Goal: Transaction & Acquisition: Purchase product/service

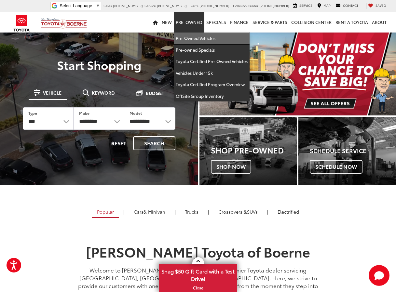
click at [198, 37] on link "Pre-Owned Vehicles" at bounding box center [212, 39] width 76 height 12
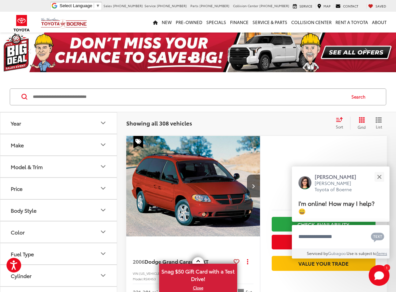
click at [185, 95] on input "Search by Make, Model, or Keyword" at bounding box center [188, 97] width 313 height 16
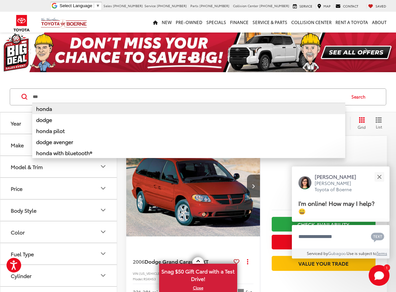
click at [180, 107] on li "honda" at bounding box center [188, 108] width 313 height 11
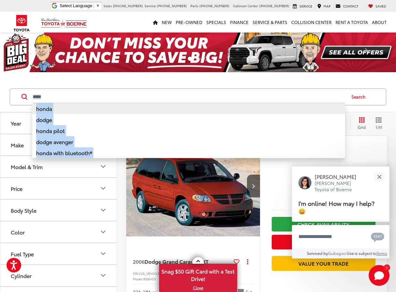
click at [180, 107] on div "***** ***** honda dodge honda pilot dodge avenger honda with bluetooth® honda p…" at bounding box center [198, 97] width 396 height 30
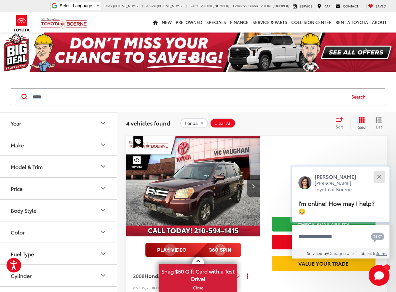
click at [379, 175] on button "Close" at bounding box center [379, 177] width 14 height 14
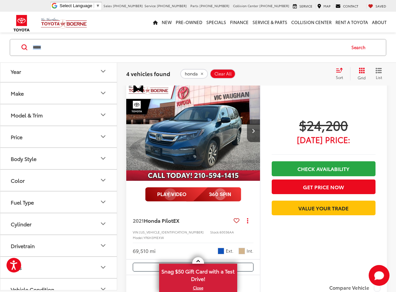
scroll to position [273, 0]
click at [254, 128] on button "Next image" at bounding box center [253, 130] width 13 height 23
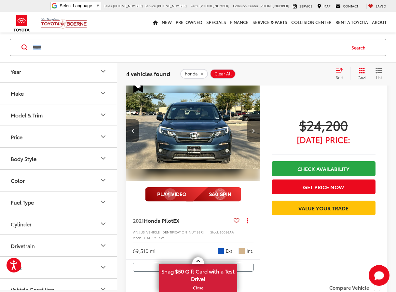
click at [254, 128] on button "Next image" at bounding box center [253, 130] width 13 height 23
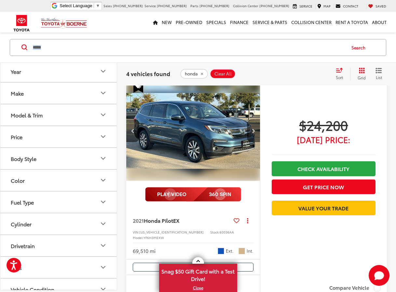
click at [254, 128] on button "Next image" at bounding box center [253, 130] width 13 height 23
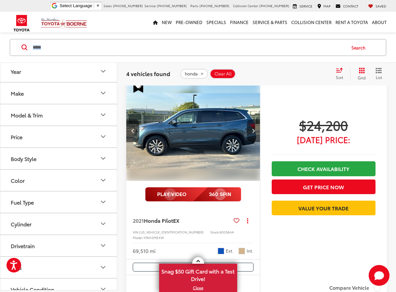
click at [254, 128] on button "Next image" at bounding box center [253, 130] width 13 height 23
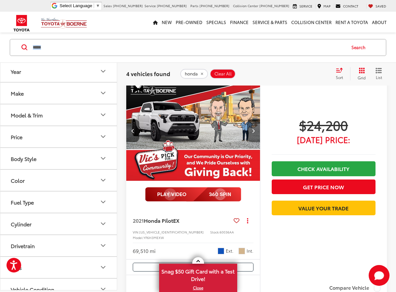
click at [254, 128] on button "Next image" at bounding box center [253, 130] width 13 height 23
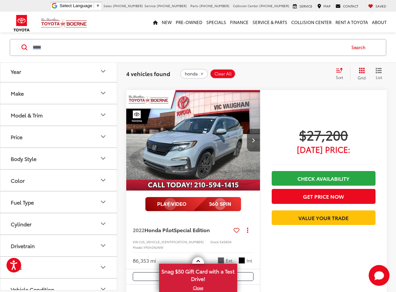
scroll to position [500, 0]
click at [252, 138] on icon "Next image" at bounding box center [253, 140] width 3 height 5
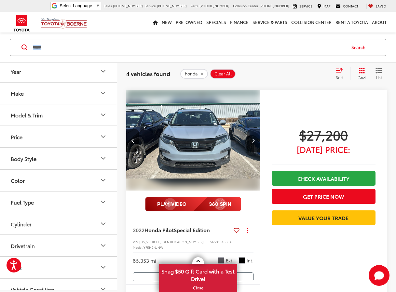
click at [252, 138] on icon "Next image" at bounding box center [253, 140] width 3 height 5
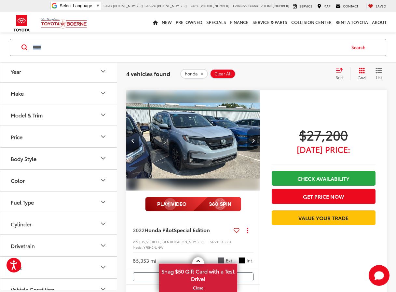
click at [252, 138] on icon "Next image" at bounding box center [253, 140] width 3 height 5
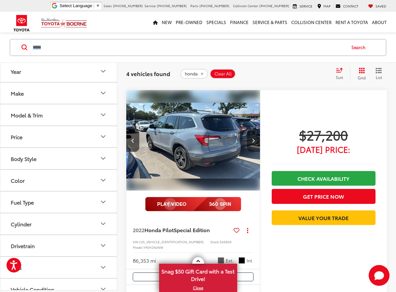
scroll to position [520, 0]
click at [253, 132] on button "Next image" at bounding box center [253, 140] width 13 height 23
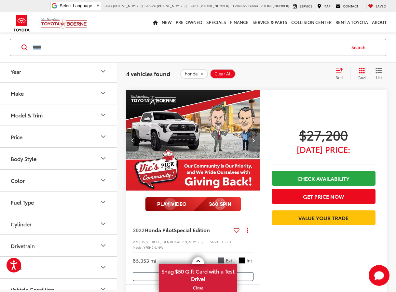
click at [253, 138] on icon "Next image" at bounding box center [253, 140] width 3 height 5
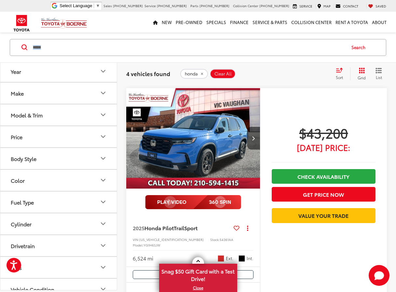
scroll to position [748, 0]
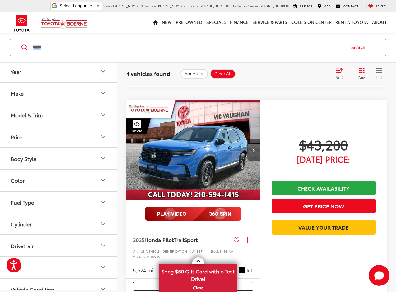
click at [252, 140] on button "Next image" at bounding box center [253, 149] width 13 height 23
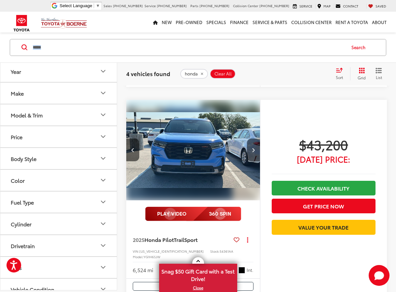
scroll to position [728, 0]
click at [252, 140] on button "Next image" at bounding box center [253, 149] width 13 height 23
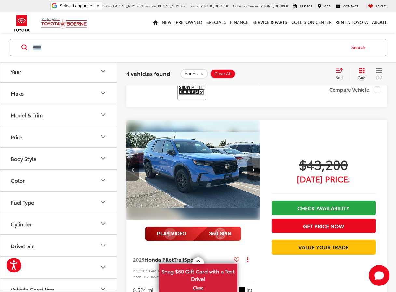
scroll to position [748, 0]
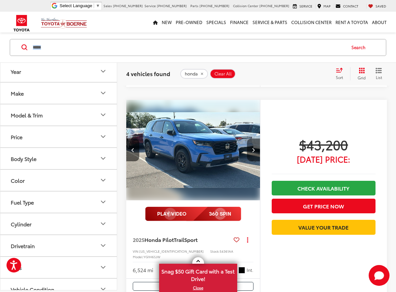
click at [252, 140] on button "Next image" at bounding box center [253, 149] width 13 height 23
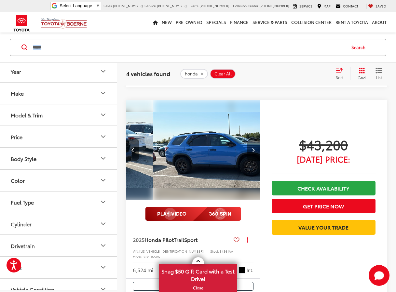
scroll to position [0, 404]
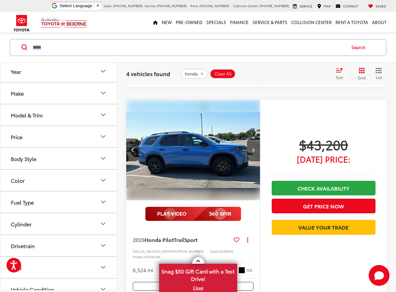
click at [252, 140] on button "Next image" at bounding box center [253, 149] width 13 height 23
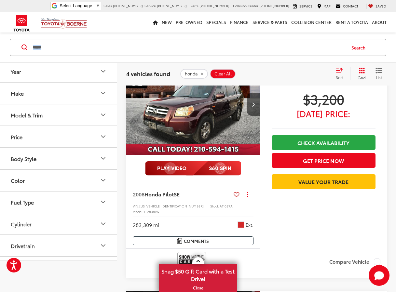
scroll to position [0, 0]
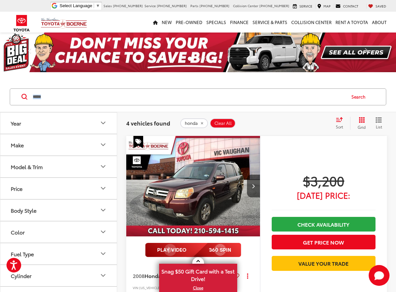
click at [106, 99] on input "*****" at bounding box center [188, 97] width 313 height 16
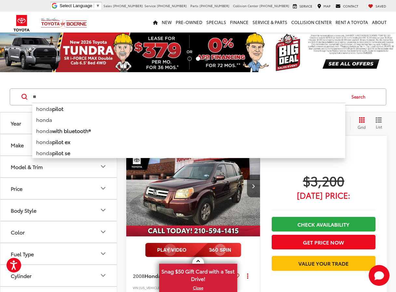
type input "*"
